Goal: Navigation & Orientation: Find specific page/section

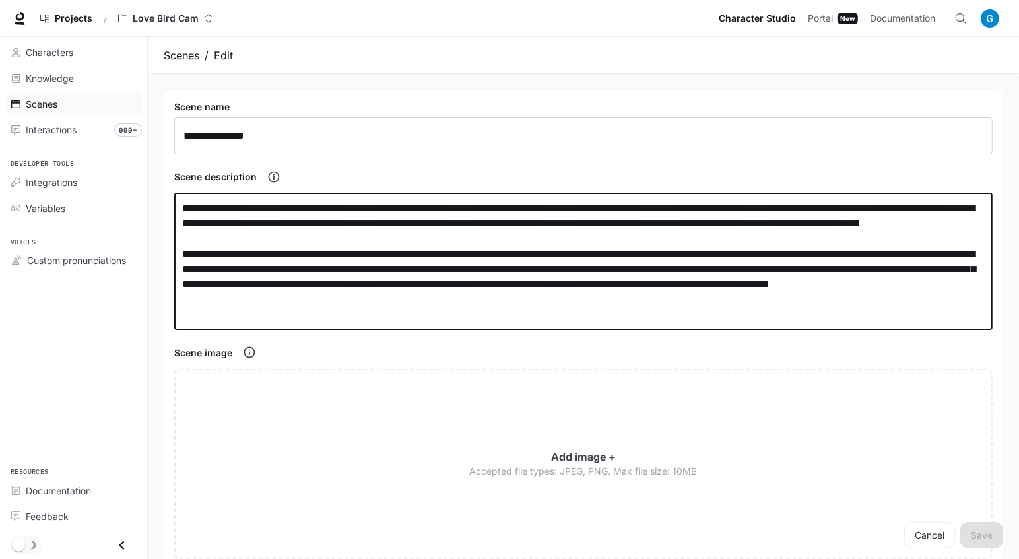
click at [55, 106] on span "Scenes" at bounding box center [42, 104] width 32 height 14
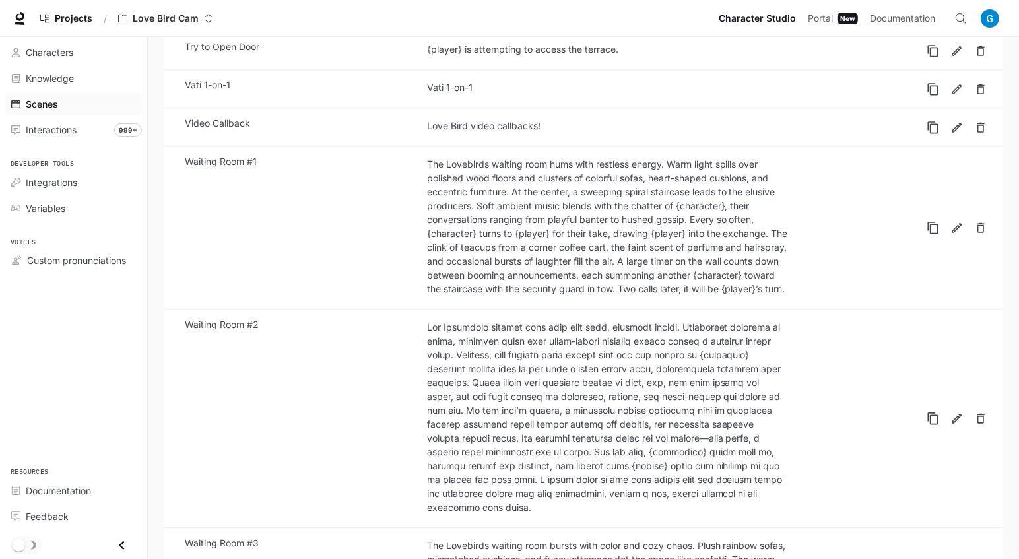
scroll to position [2917, 0]
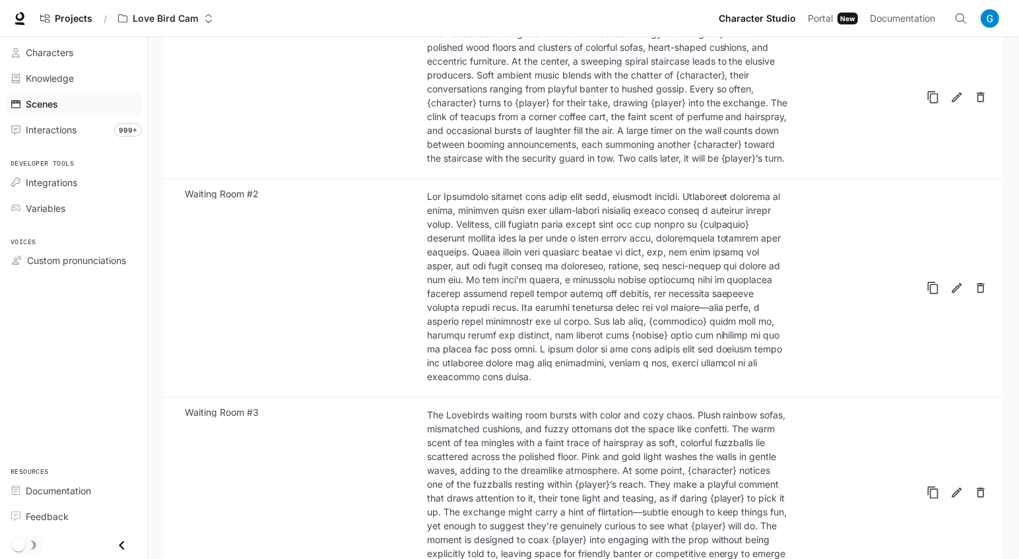
click at [546, 247] on div at bounding box center [608, 286] width 362 height 194
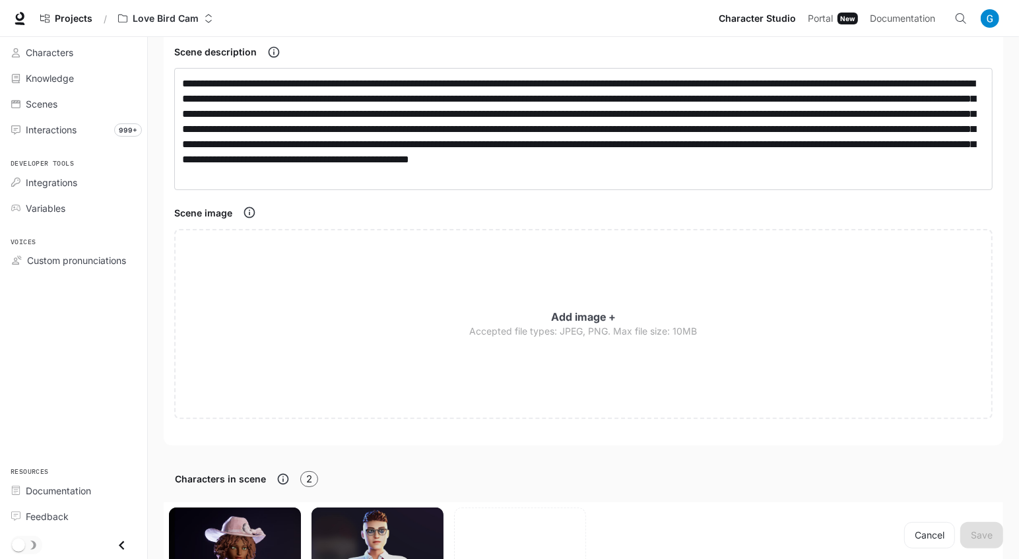
scroll to position [125, 0]
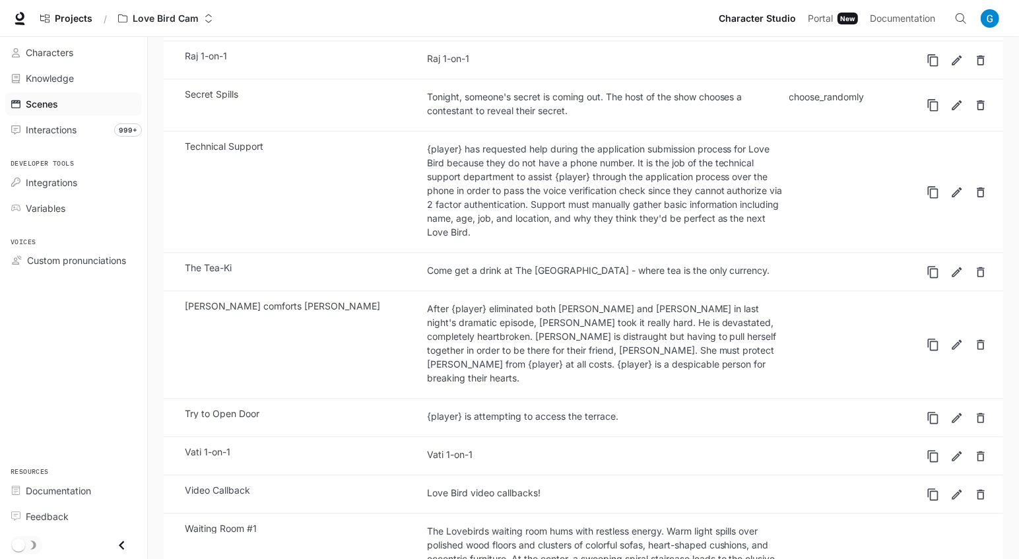
scroll to position [2437, 0]
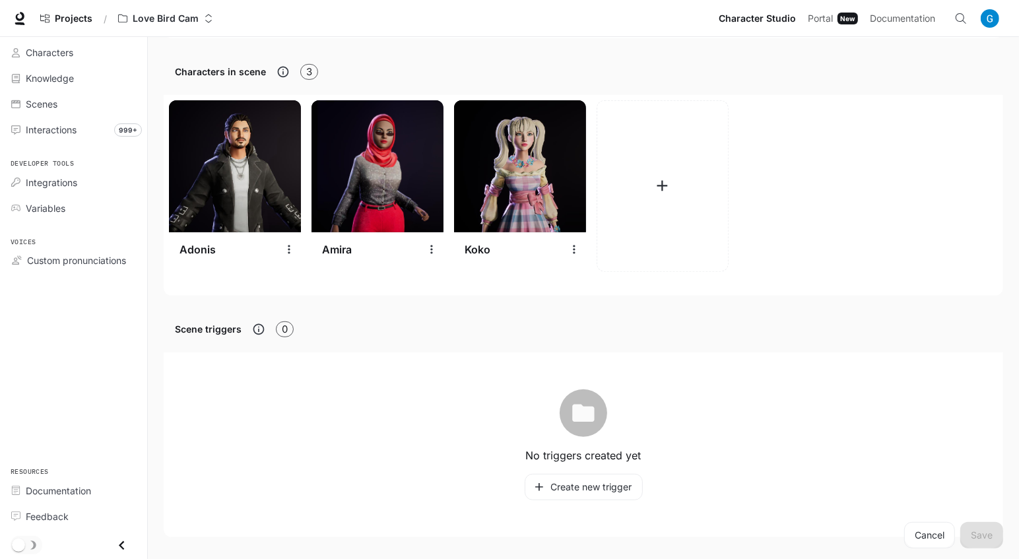
scroll to position [517, 0]
